Goal: Find contact information: Find contact information

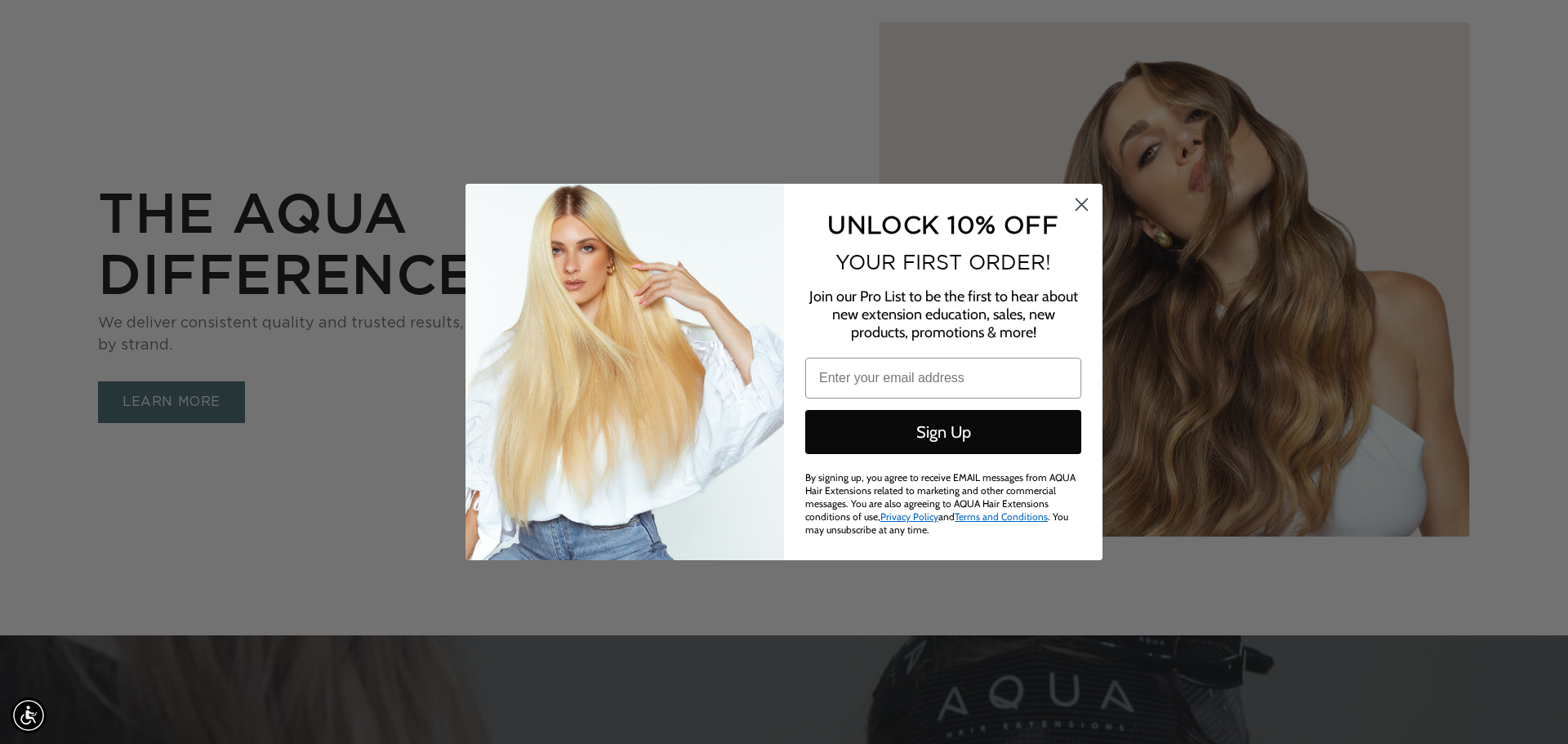
scroll to position [0, 2904]
click at [1085, 206] on circle "Close dialog" at bounding box center [1082, 204] width 27 height 27
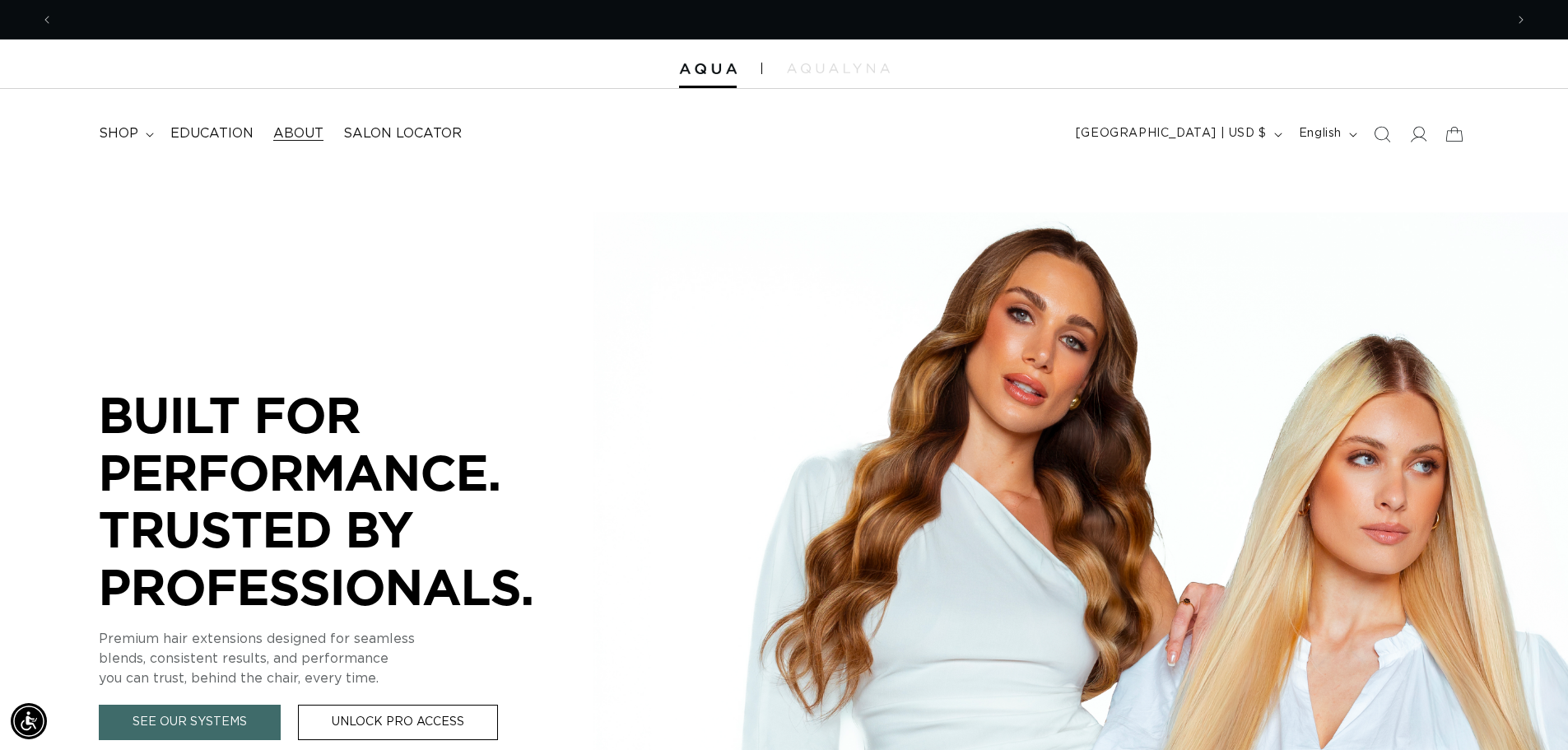
scroll to position [0, 1451]
click at [304, 132] on span "About" at bounding box center [299, 133] width 50 height 17
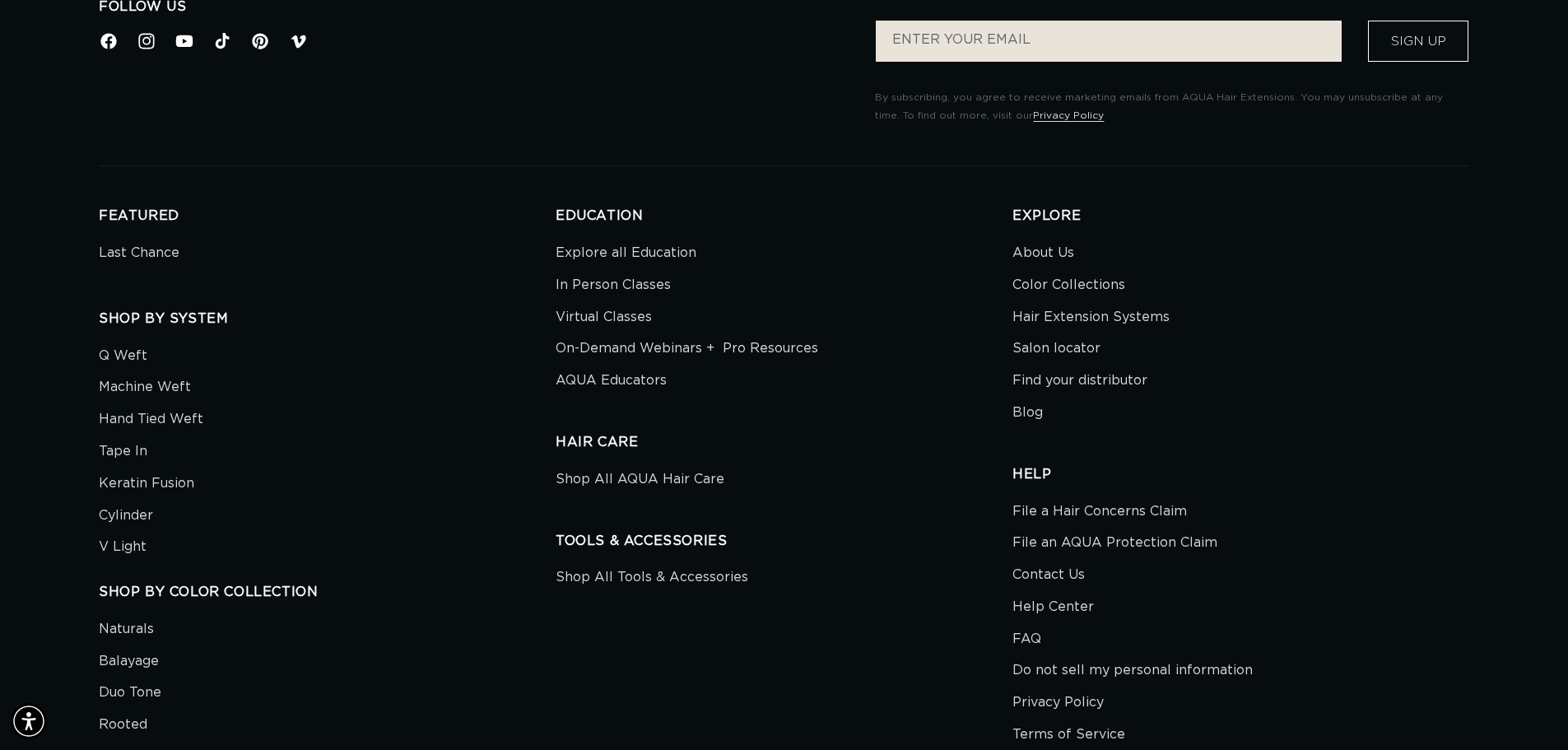
scroll to position [0, 1451]
click at [1050, 572] on link "Contact Us" at bounding box center [1049, 575] width 73 height 32
